Goal: Task Accomplishment & Management: Manage account settings

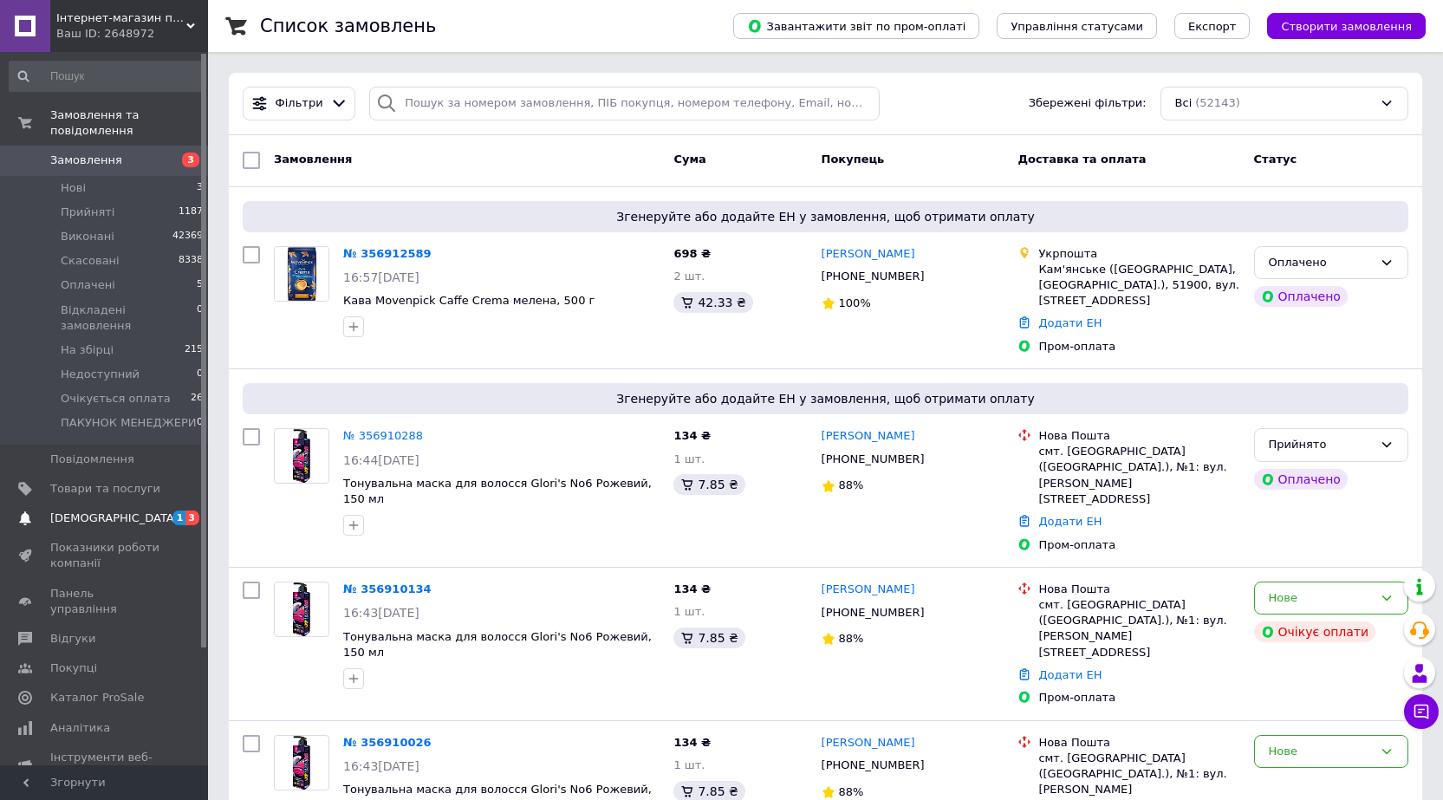
click at [80, 510] on span "[DEMOGRAPHIC_DATA]" at bounding box center [114, 518] width 128 height 16
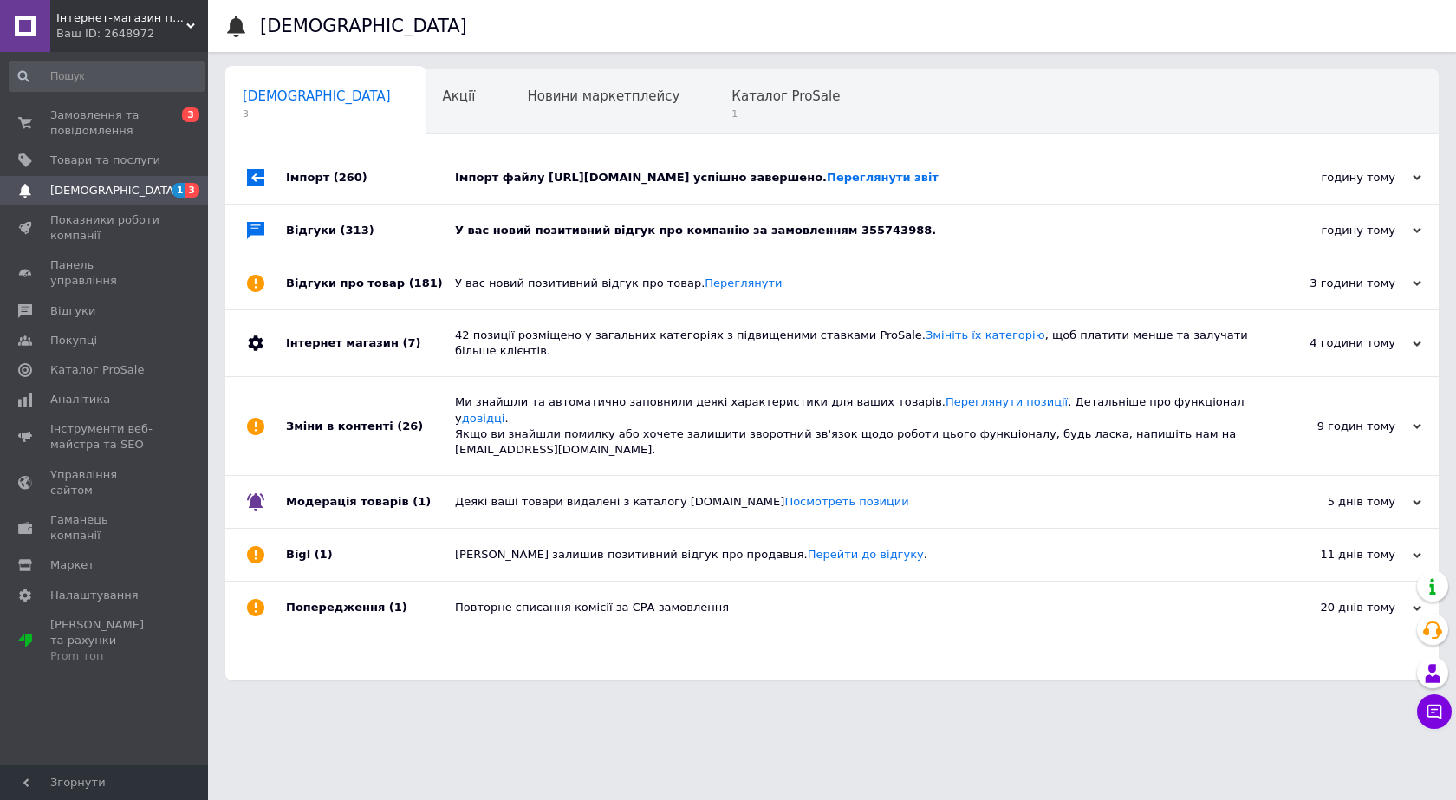
click at [868, 211] on div "У вас новий позитивний відгук про компанію за замовленням 355743988." at bounding box center [851, 230] width 793 height 52
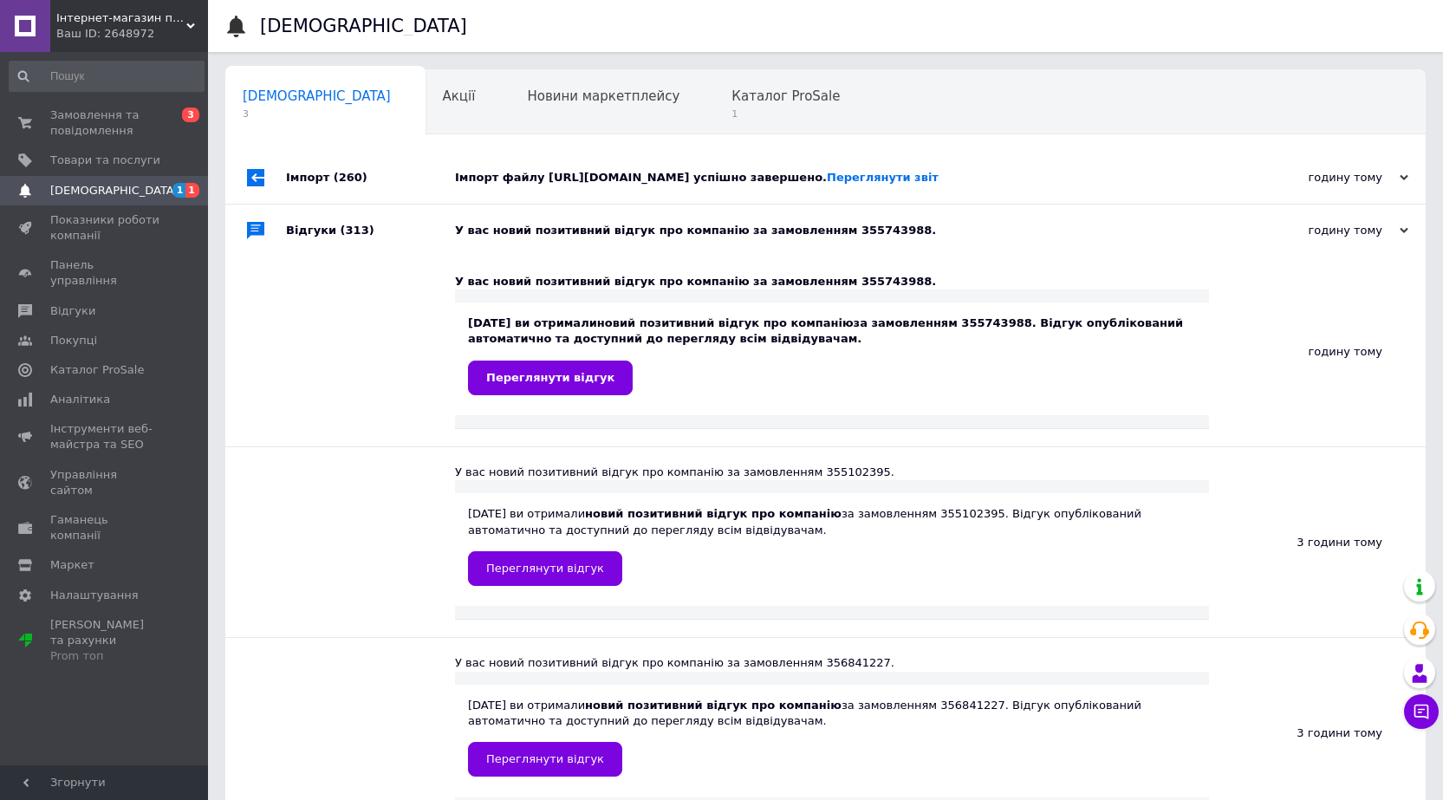
click at [1055, 163] on div "Імпорт файлу [URL][DOMAIN_NAME] успішно завершено. Переглянути звіт" at bounding box center [845, 178] width 780 height 52
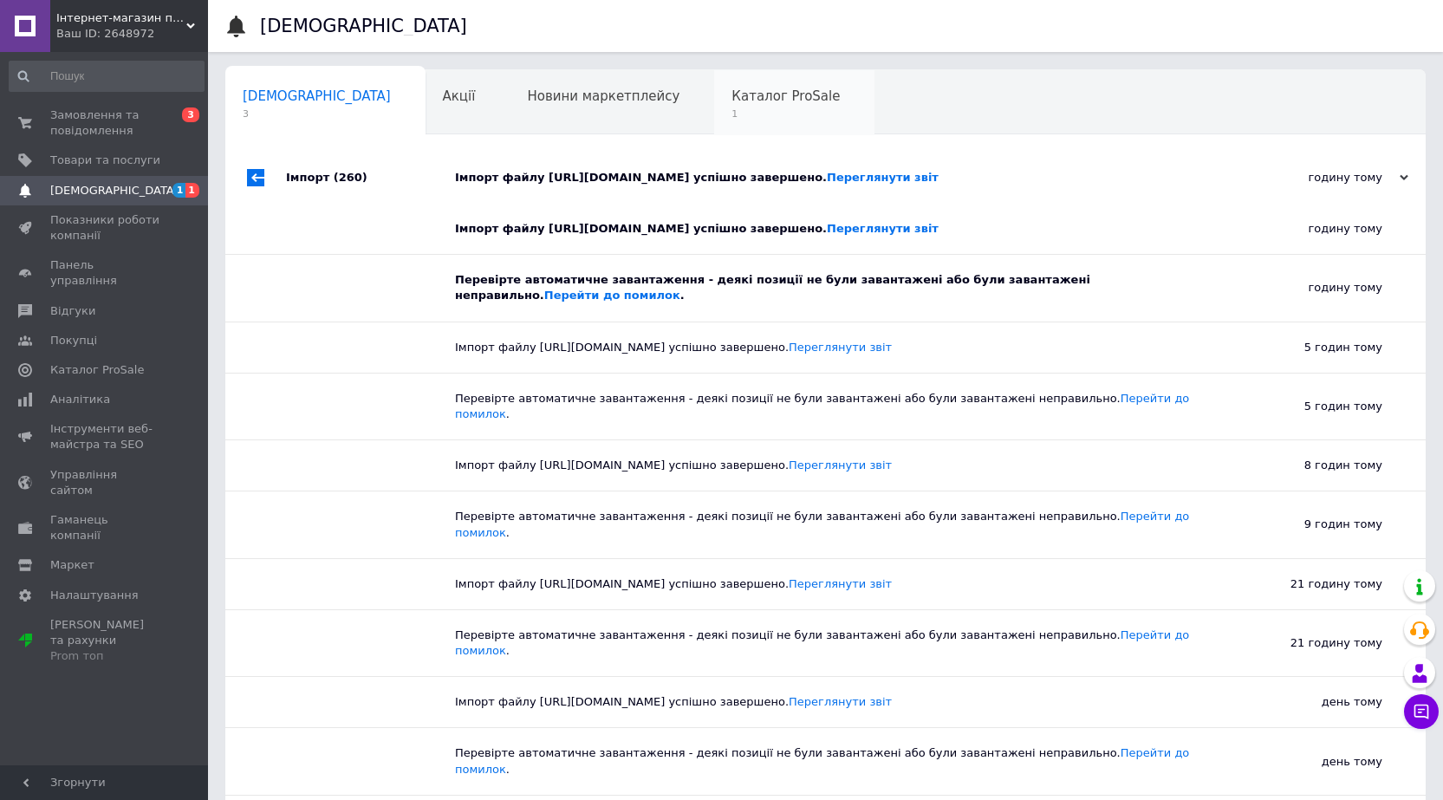
click at [731, 97] on span "Каталог ProSale" at bounding box center [785, 96] width 108 height 16
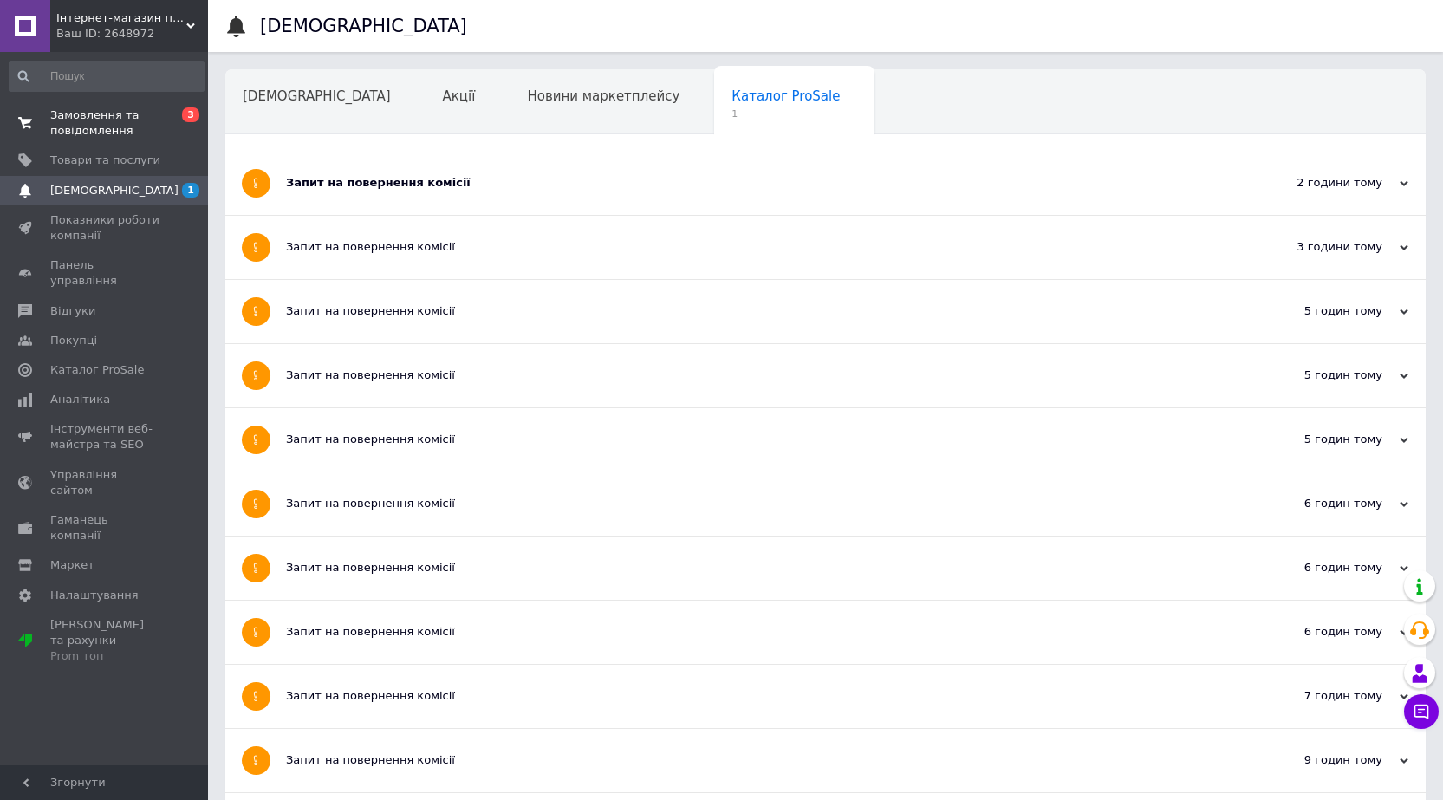
click at [23, 107] on link "Замовлення та повідомлення 0 3" at bounding box center [106, 123] width 213 height 45
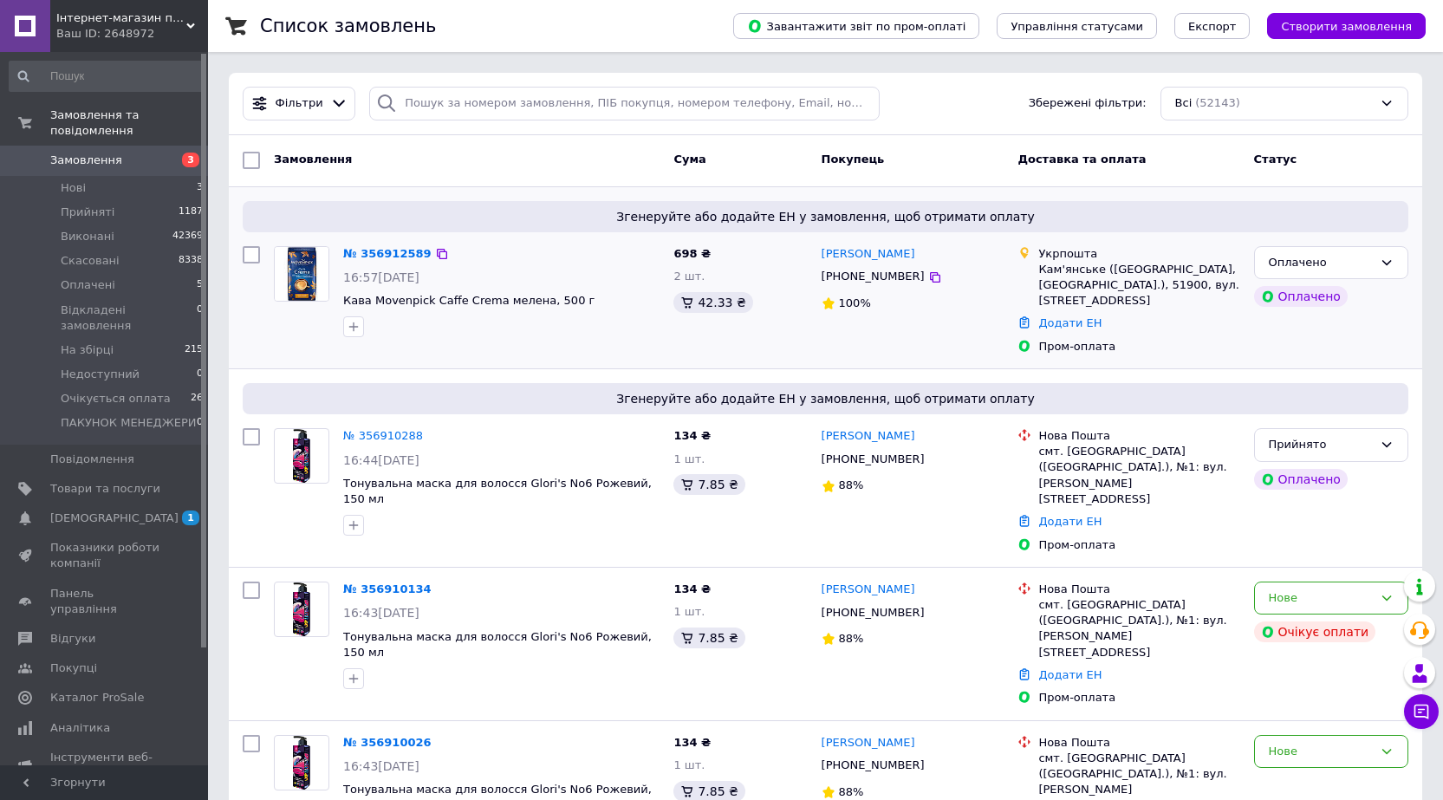
click at [305, 361] on div "№ 356912589 16:57[DATE] Кава Movenpick Caffe Crema мелена, 500 г" at bounding box center [466, 300] width 399 height 123
click at [1350, 270] on div "Оплачено" at bounding box center [1321, 263] width 104 height 18
click at [1314, 305] on li "Прийнято" at bounding box center [1331, 298] width 152 height 32
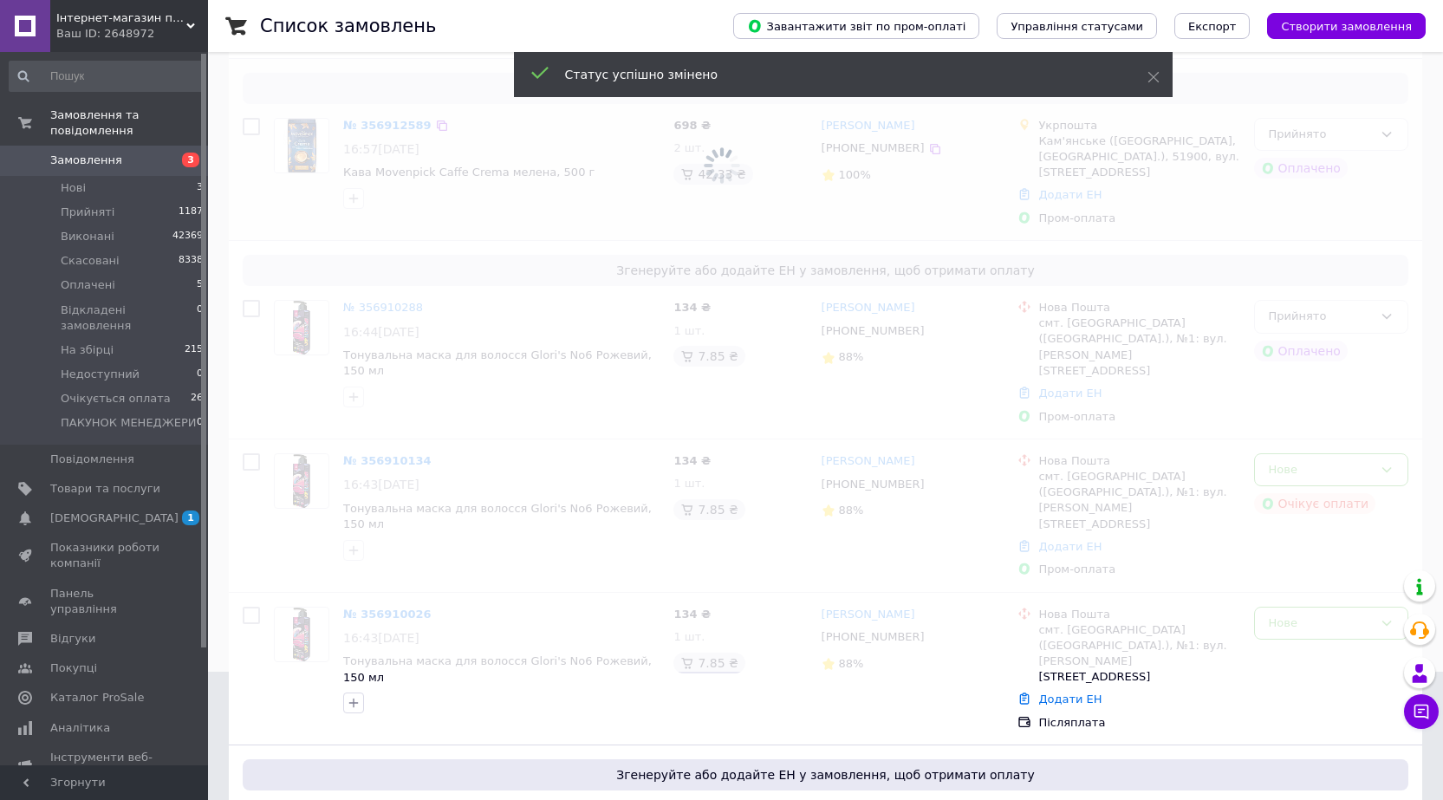
scroll to position [173, 0]
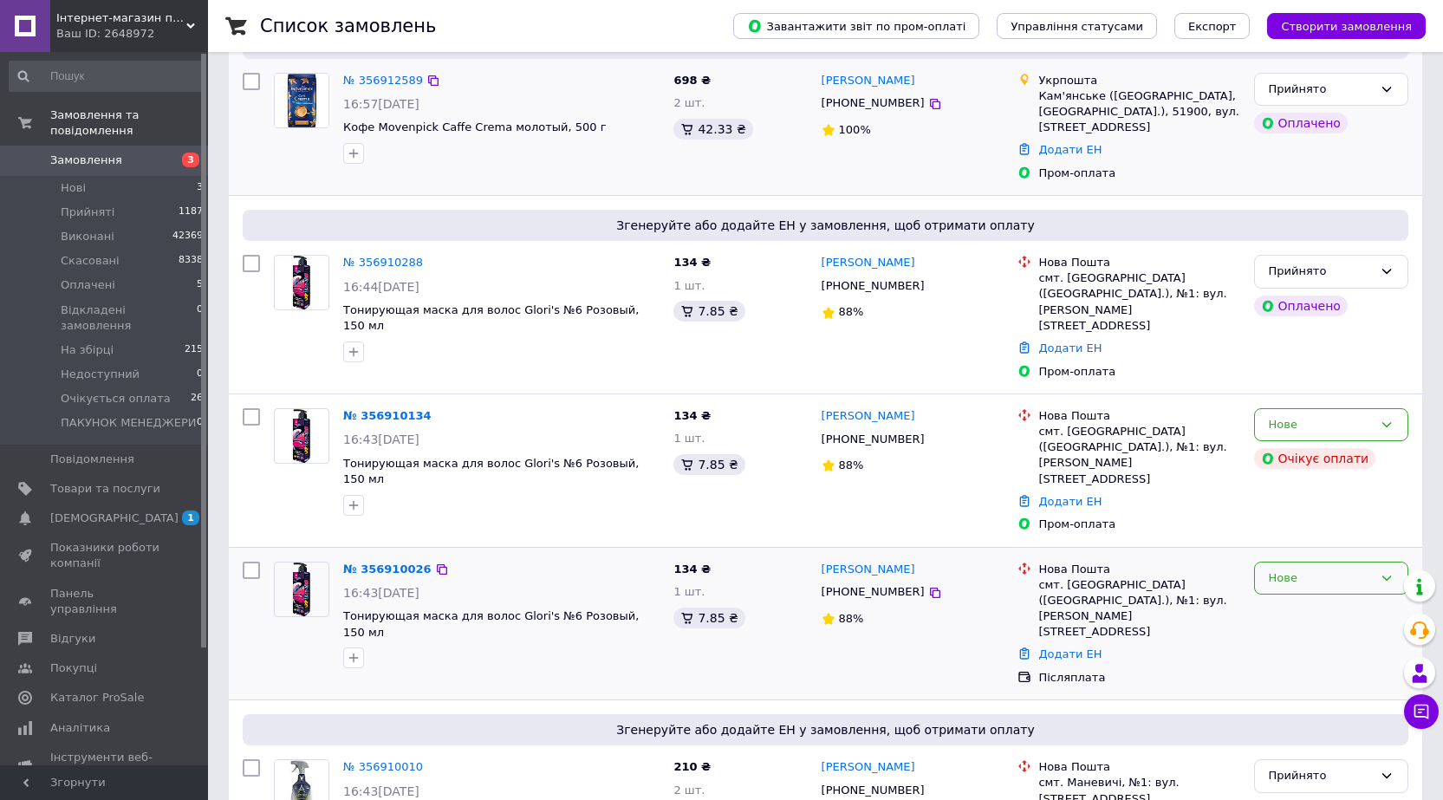
click at [1320, 569] on div "Нове" at bounding box center [1321, 578] width 104 height 18
click at [1302, 598] on li "Прийнято" at bounding box center [1331, 614] width 152 height 32
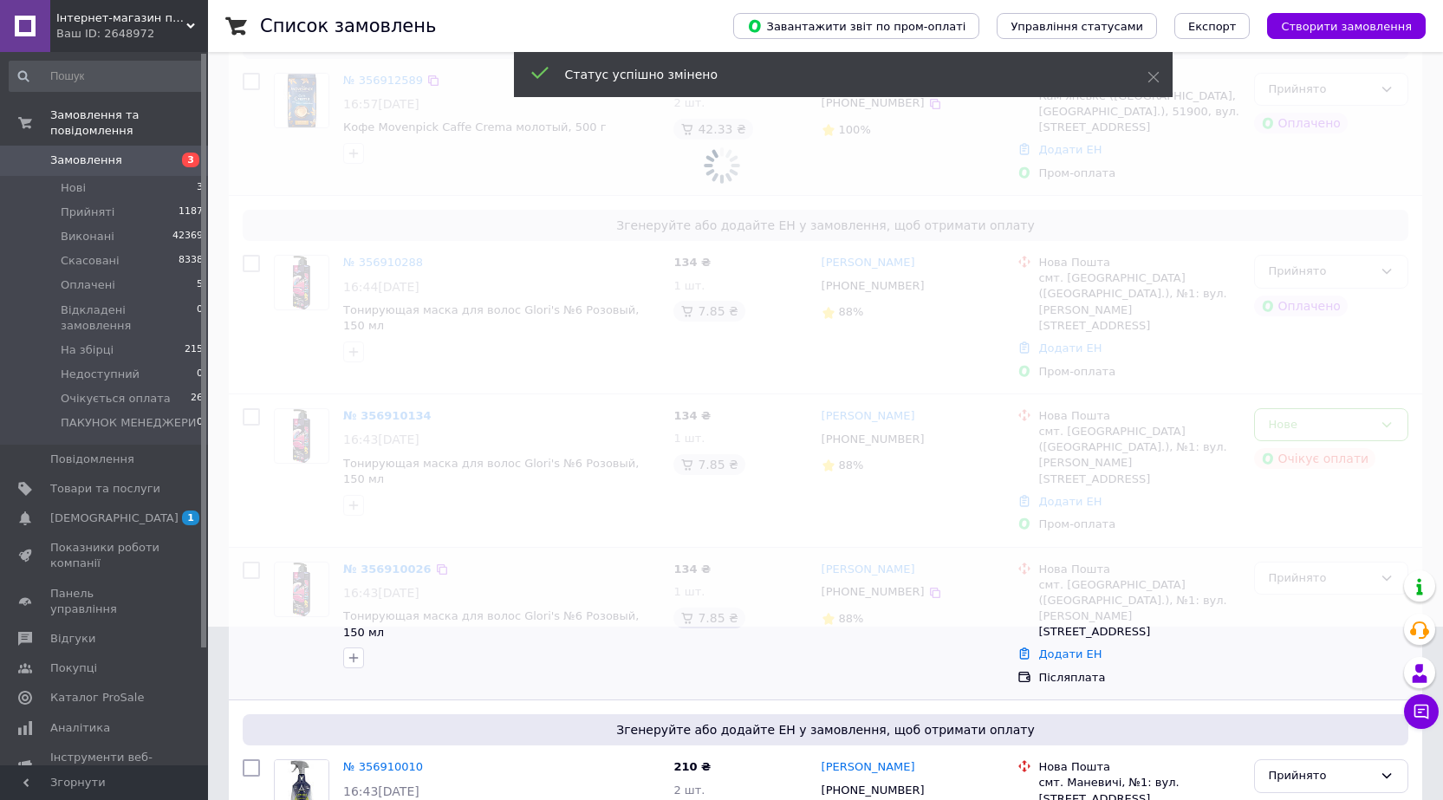
click at [1390, 393] on span at bounding box center [721, 227] width 1443 height 800
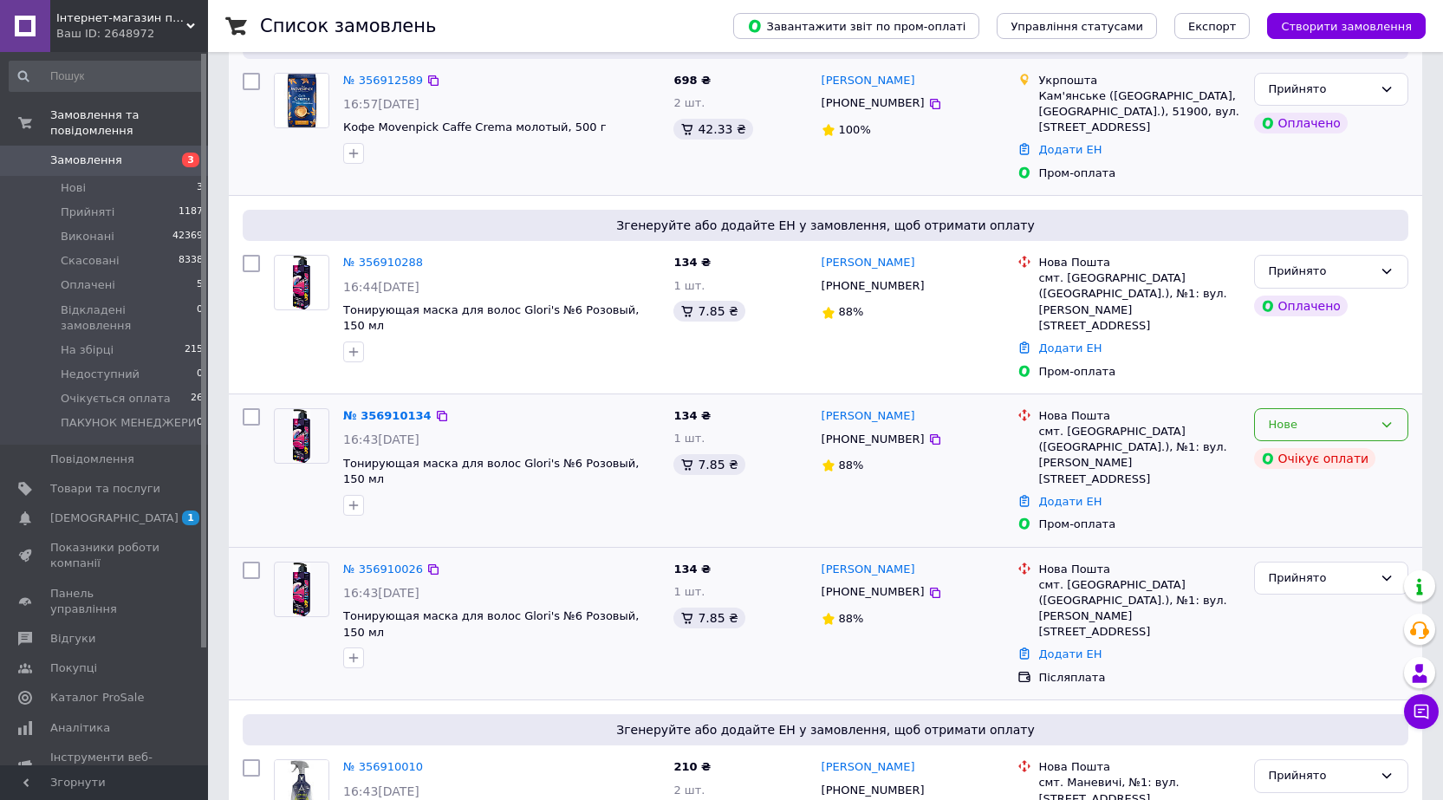
click at [1350, 416] on div "Нове" at bounding box center [1321, 425] width 104 height 18
click at [1321, 444] on li "Прийнято" at bounding box center [1331, 460] width 152 height 32
click at [277, 360] on div "Згенеруйте або додайте ЕН у замовлення, щоб отримати оплату № 356910288 16:44[D…" at bounding box center [825, 295] width 1193 height 198
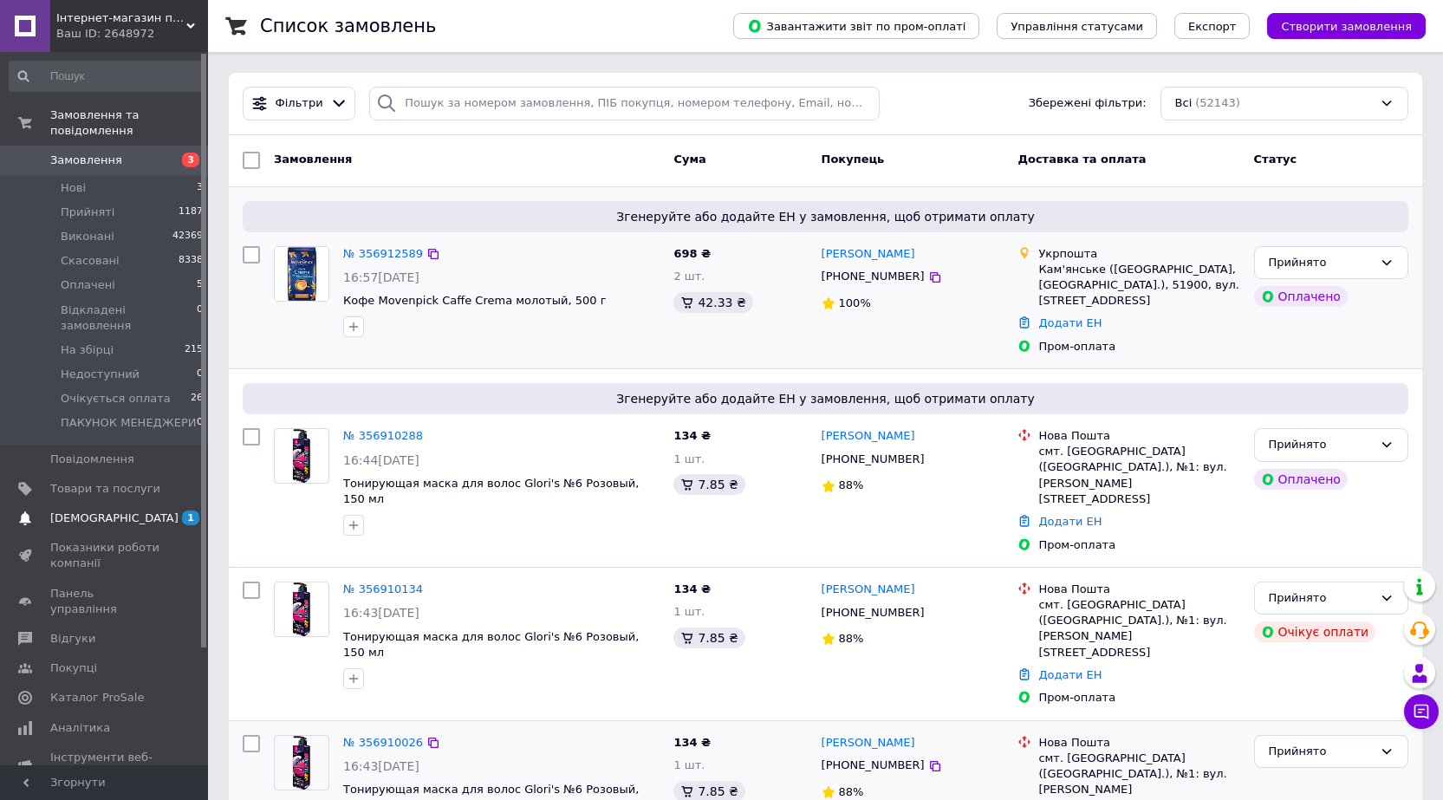
click at [87, 510] on span "[DEMOGRAPHIC_DATA]" at bounding box center [114, 518] width 128 height 16
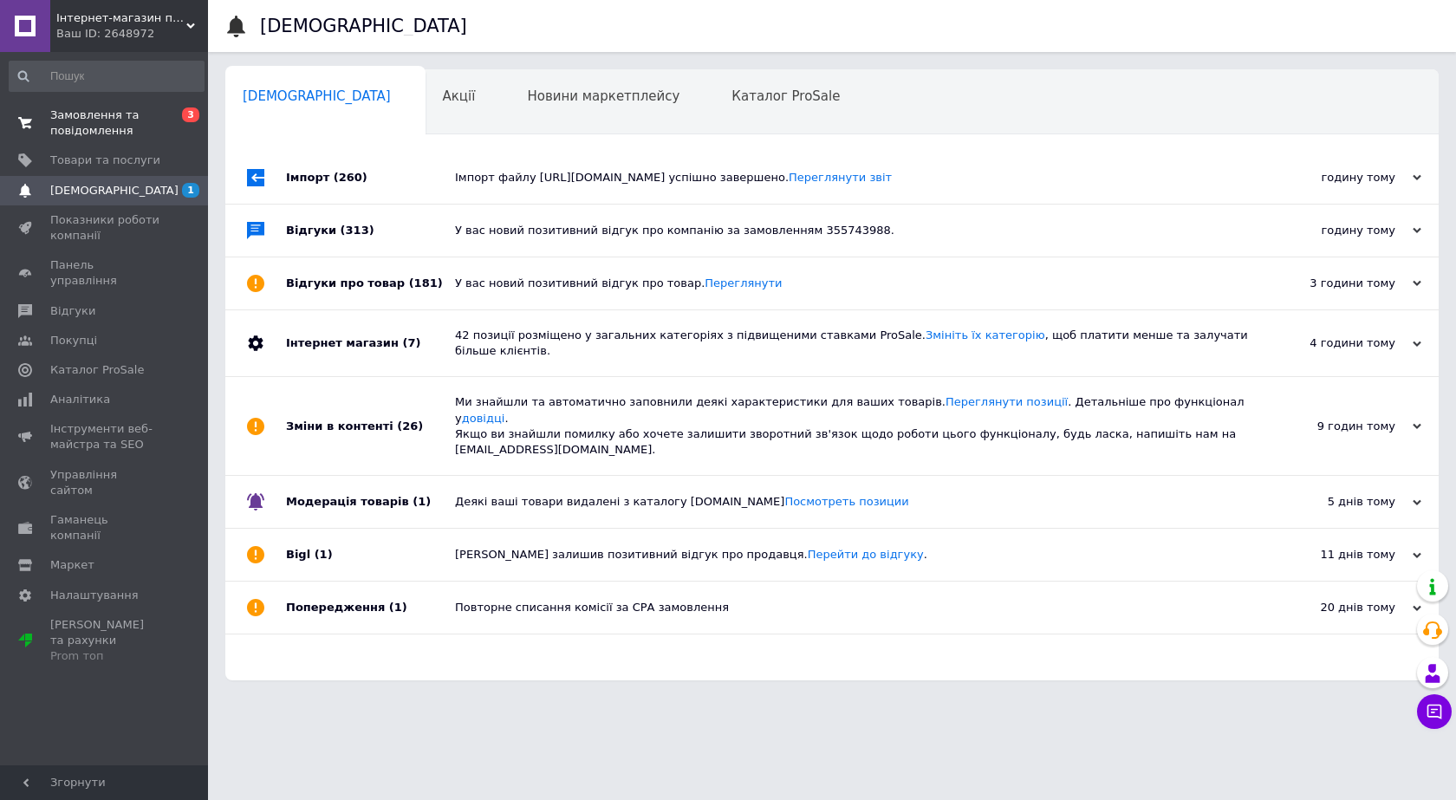
click at [97, 103] on link "Замовлення та повідомлення 0 3" at bounding box center [106, 123] width 213 height 45
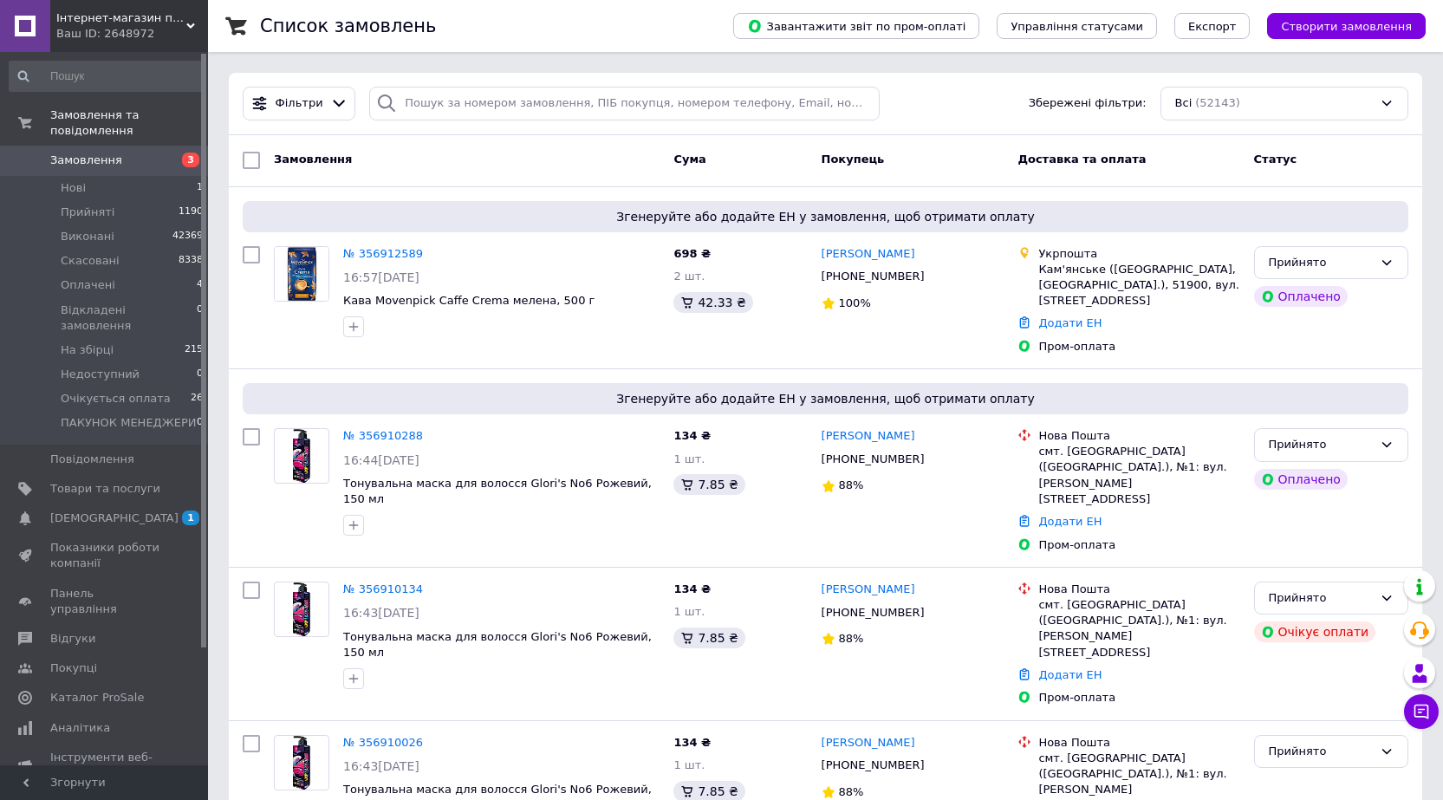
click at [79, 152] on span "Замовлення" at bounding box center [86, 160] width 72 height 16
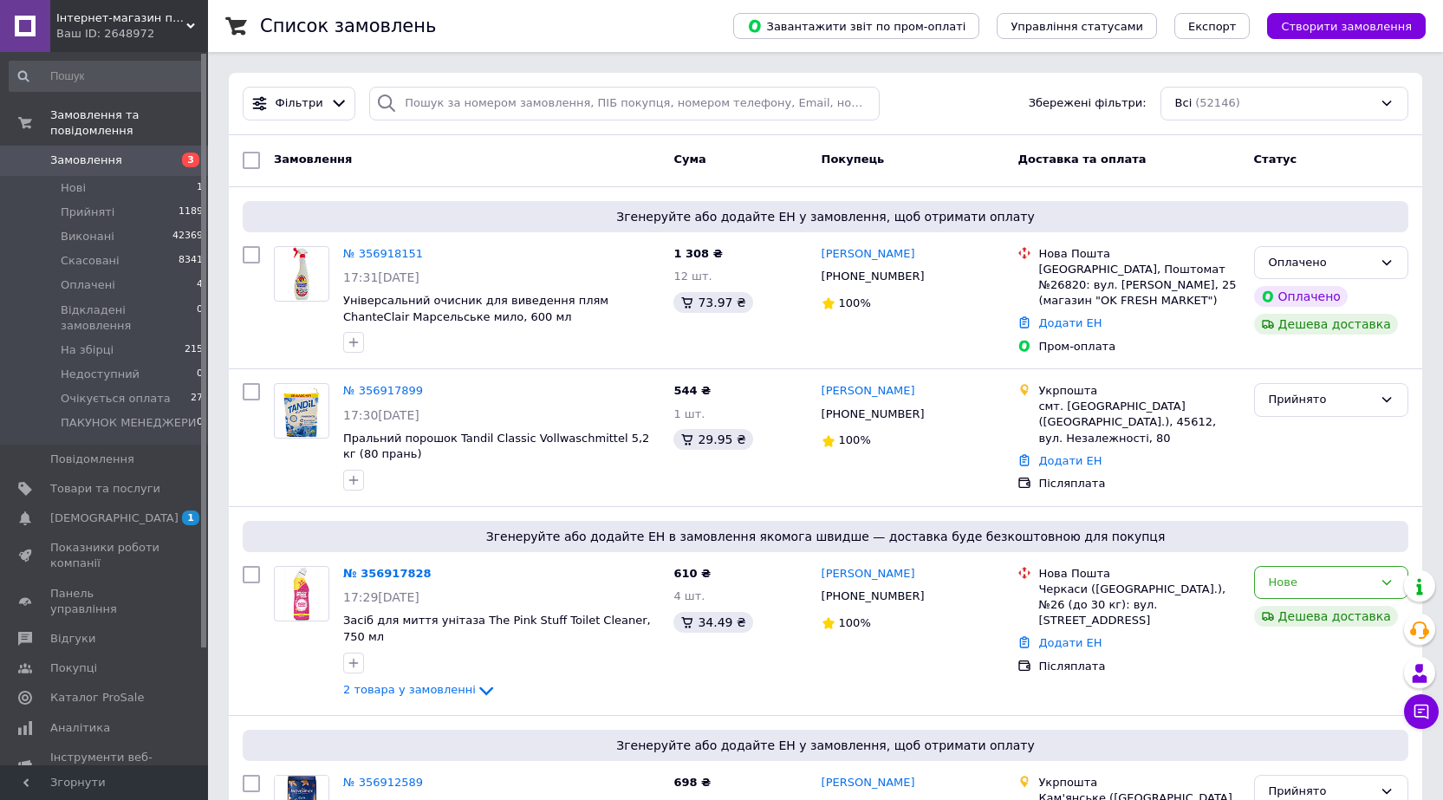
click at [76, 152] on span "Замовлення" at bounding box center [86, 160] width 72 height 16
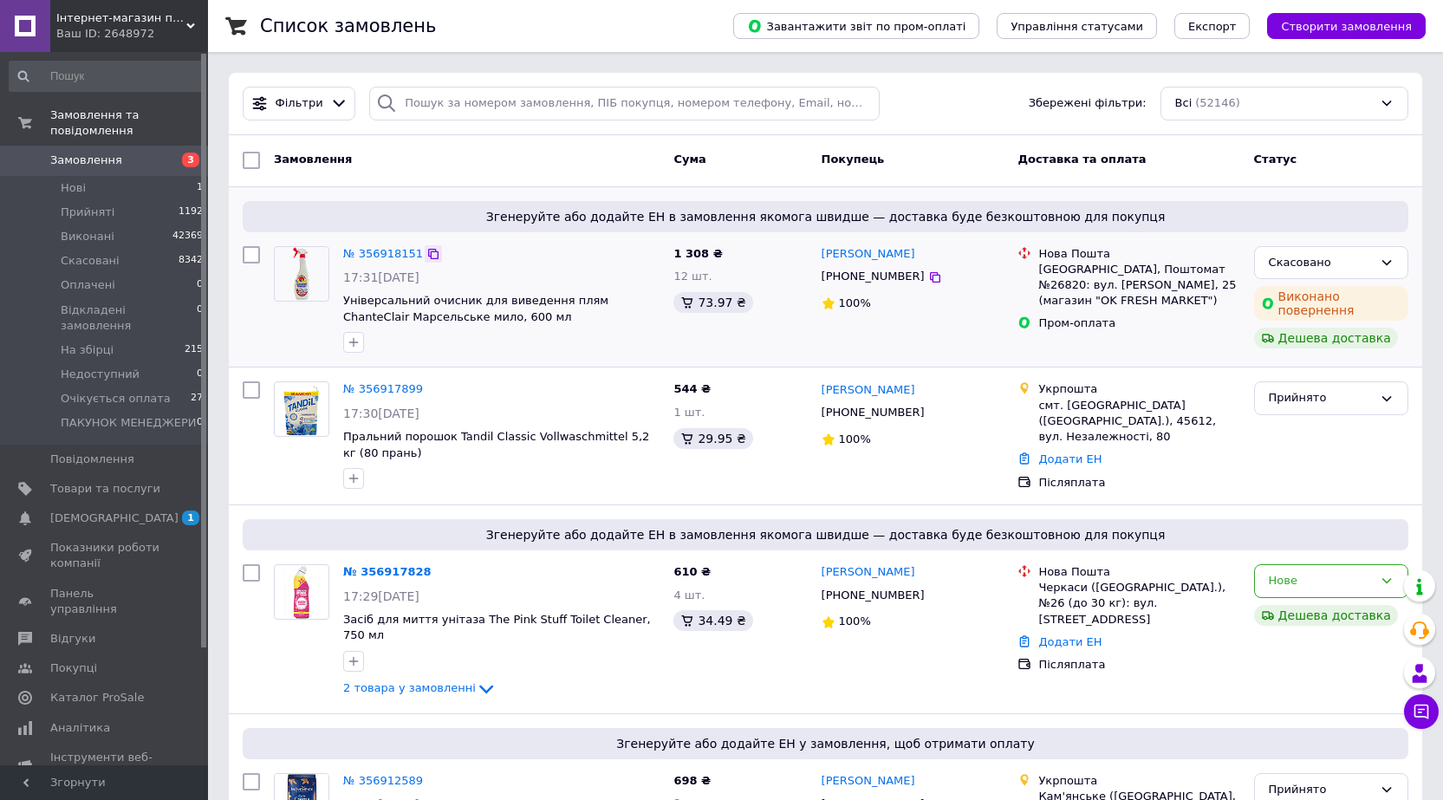
click at [428, 254] on icon at bounding box center [433, 254] width 10 height 10
